Goal: Navigation & Orientation: Find specific page/section

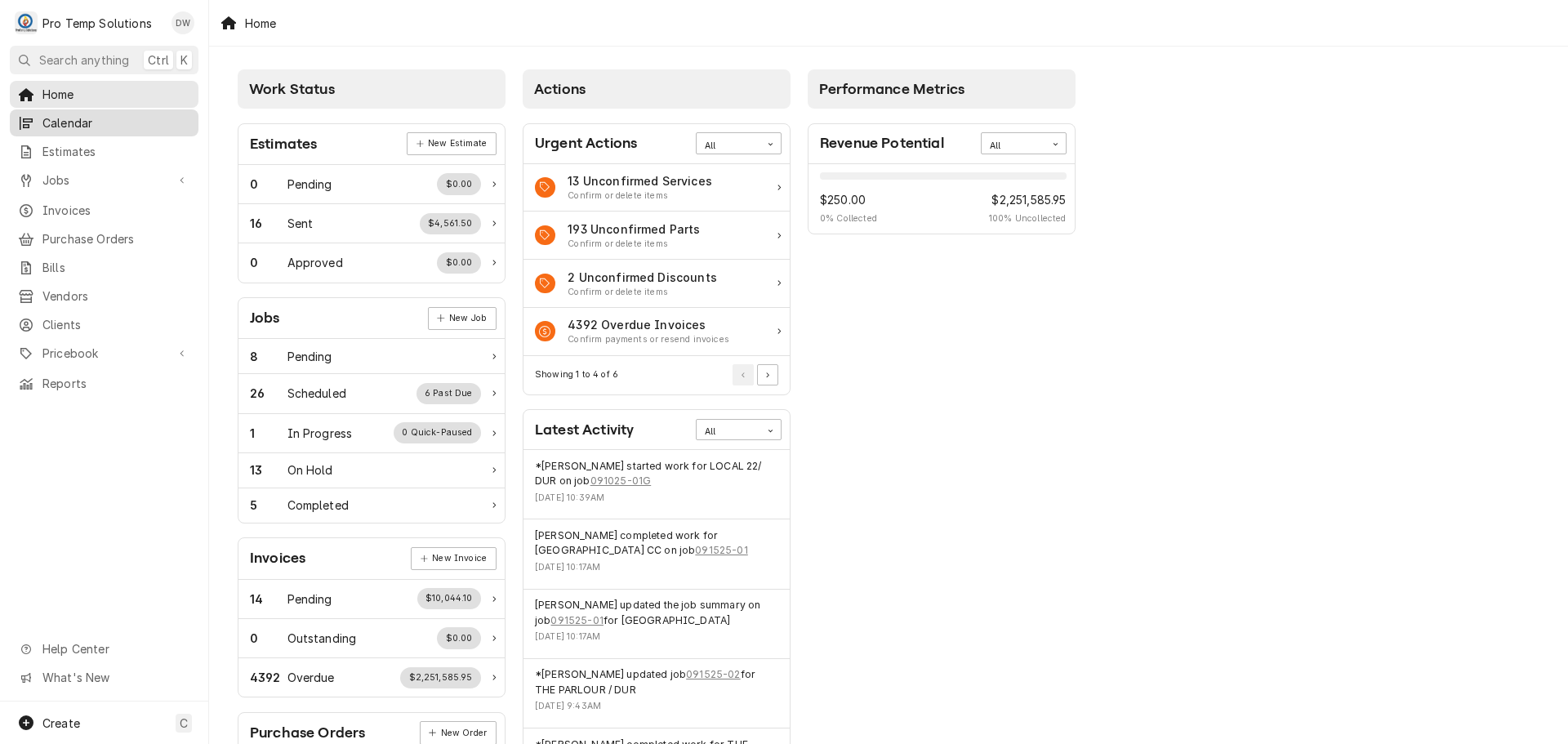
click at [74, 116] on span "Calendar" at bounding box center [117, 123] width 148 height 17
click at [60, 180] on span "Jobs" at bounding box center [104, 180] width 123 height 17
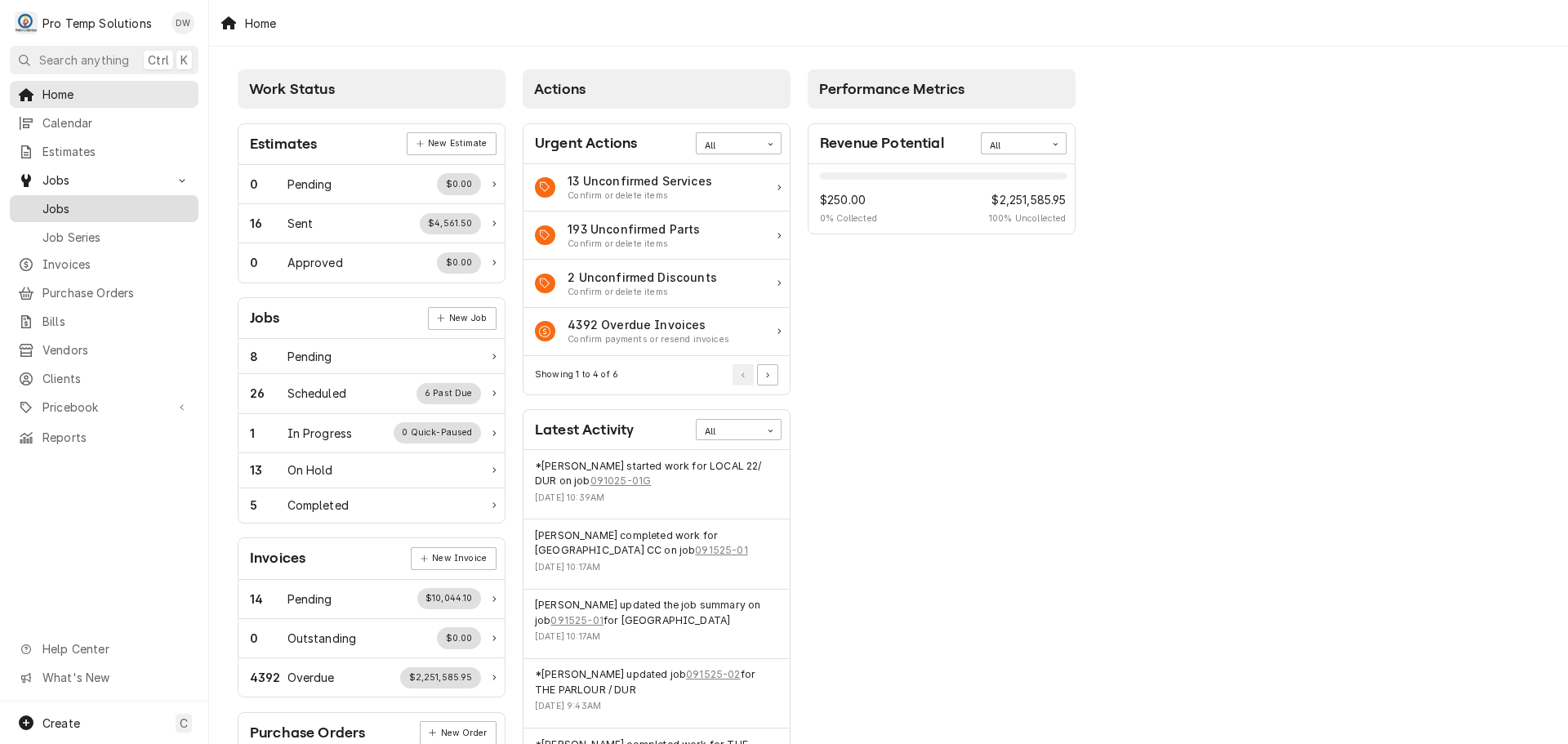
click at [58, 201] on span "Jobs" at bounding box center [117, 208] width 148 height 17
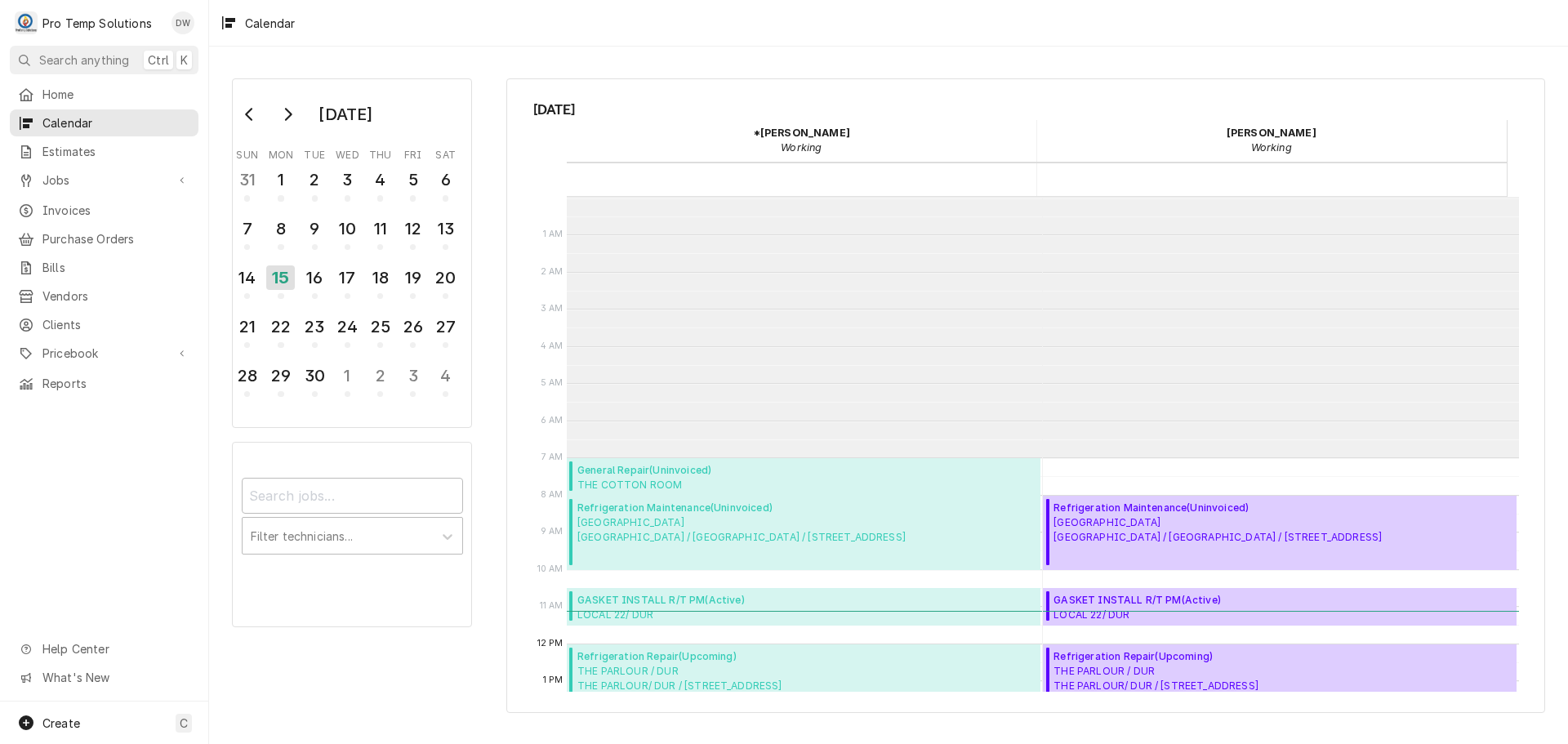
scroll to position [260, 0]
